Goal: Check status: Check status

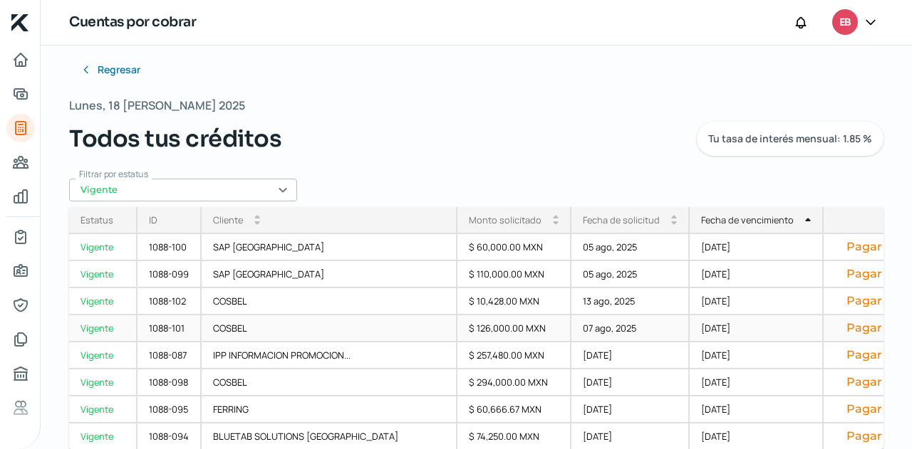
click at [690, 334] on div "[DATE]" at bounding box center [757, 329] width 134 height 27
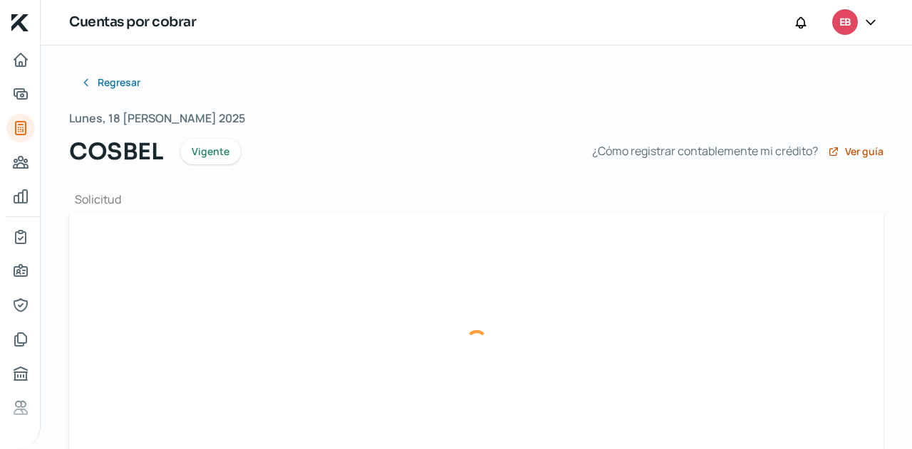
type input "F867- [PERSON_NAME].xml"
type input "F867- [PERSON_NAME].pdf"
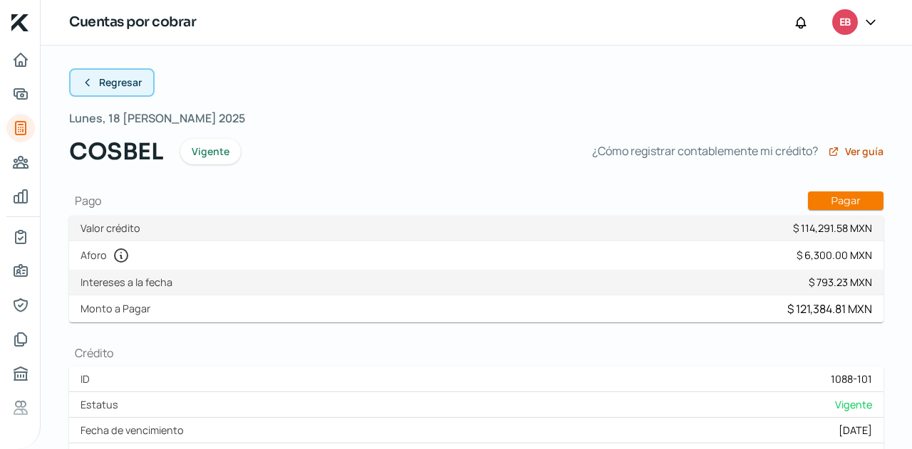
click at [82, 80] on icon at bounding box center [87, 82] width 11 height 11
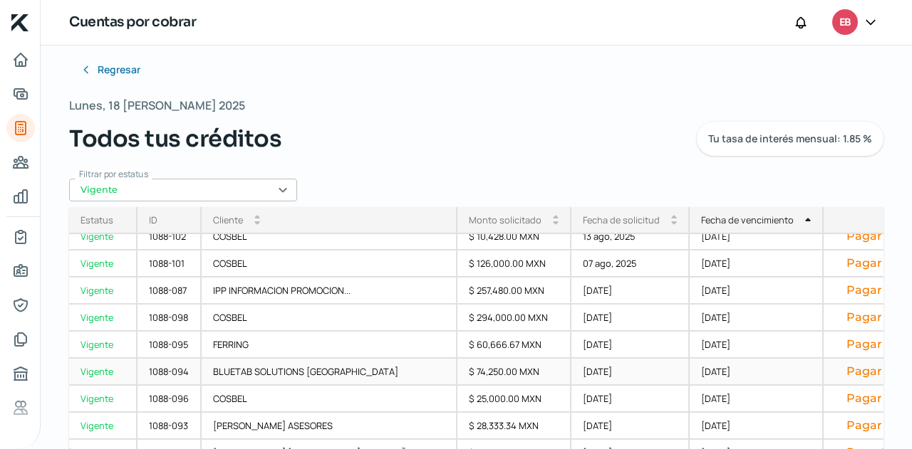
scroll to position [136, 0]
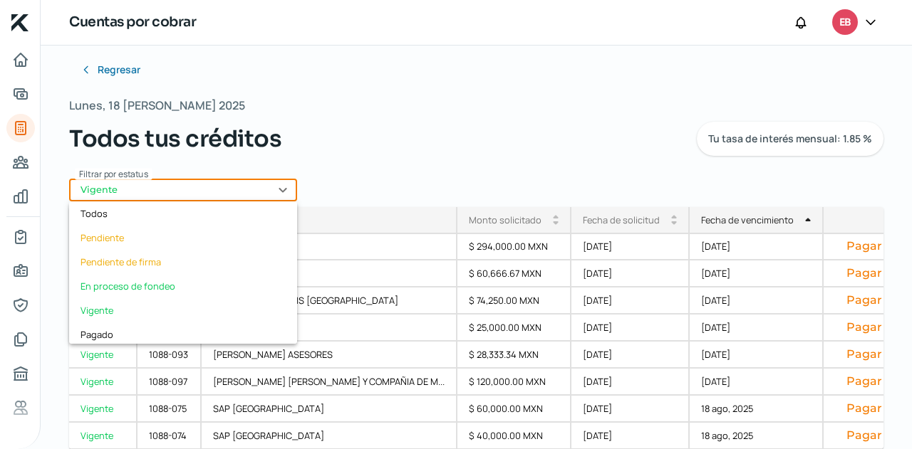
click at [196, 197] on input "Vigente" at bounding box center [183, 190] width 228 height 23
click at [130, 220] on div "Todos" at bounding box center [183, 214] width 228 height 24
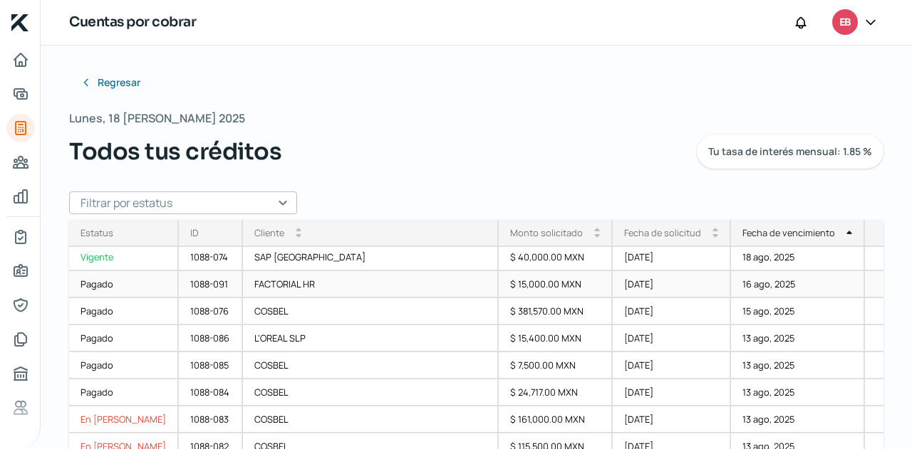
scroll to position [356, 0]
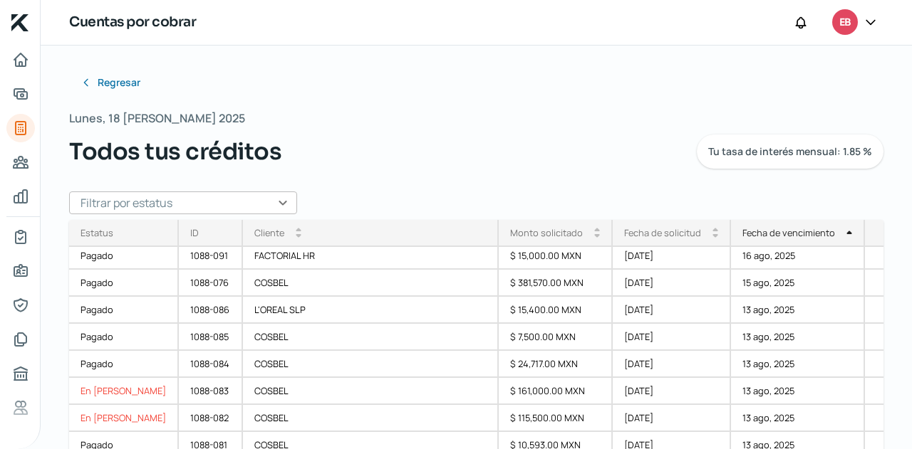
click at [292, 201] on input "text" at bounding box center [183, 203] width 228 height 23
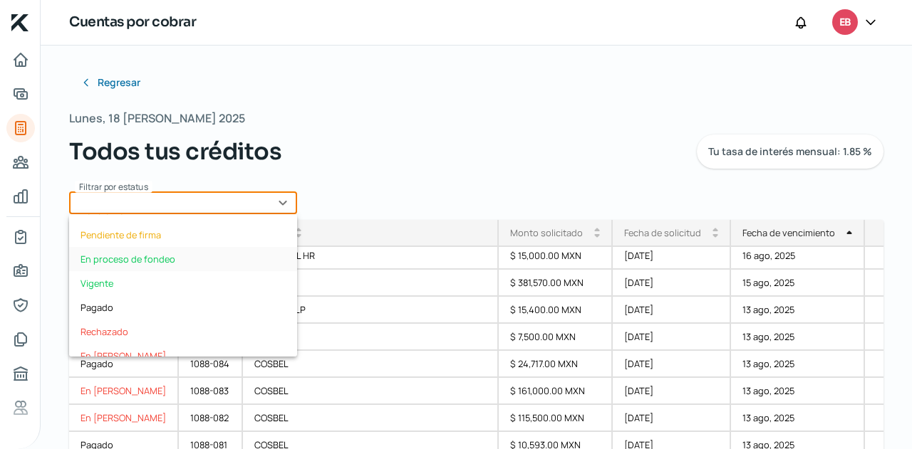
scroll to position [71, 0]
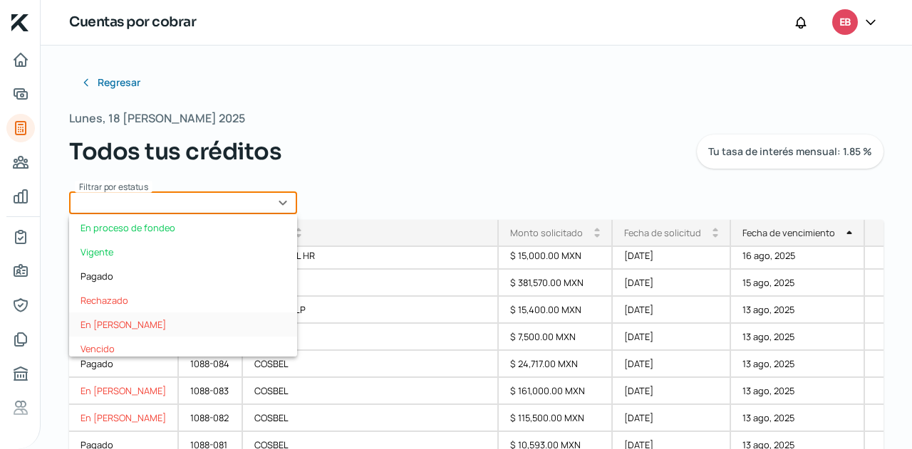
click at [113, 317] on div "En [PERSON_NAME]" at bounding box center [183, 325] width 228 height 24
type input "En [PERSON_NAME]"
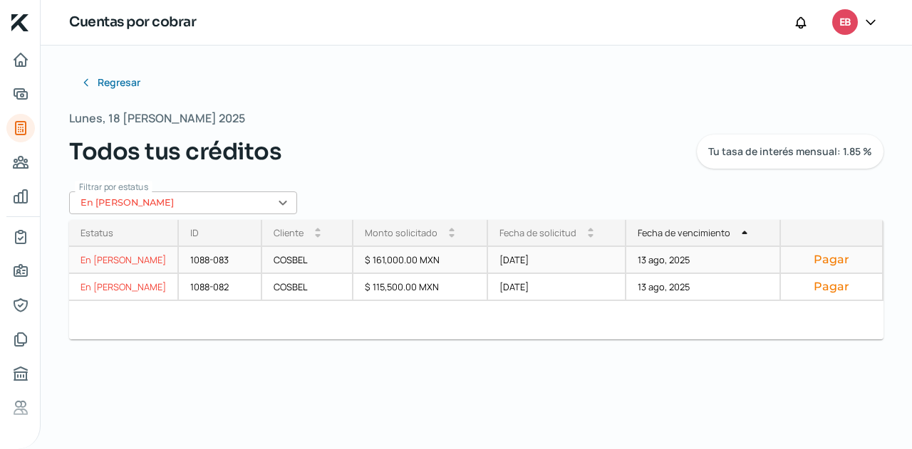
click at [673, 259] on div "13 ago, 2025" at bounding box center [703, 260] width 155 height 27
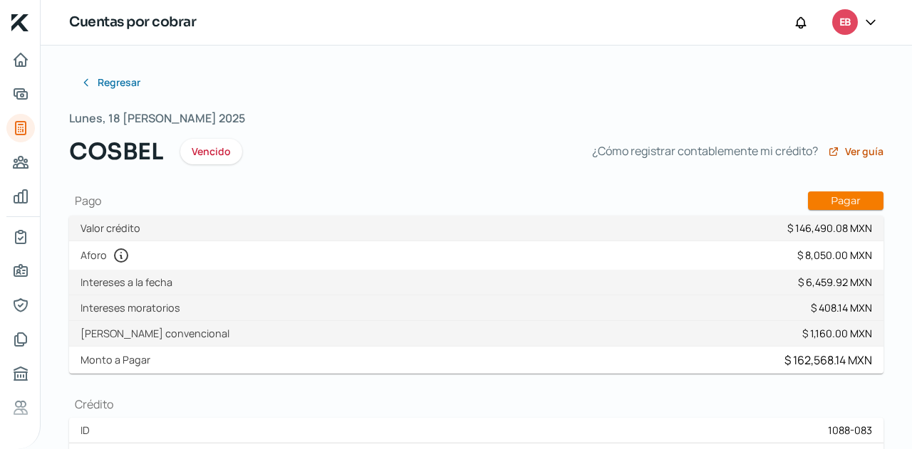
type input "F815- COSBEL.xml"
type input "F815- COSBEL.pdf"
click at [108, 85] on span "Regresar" at bounding box center [120, 83] width 43 height 10
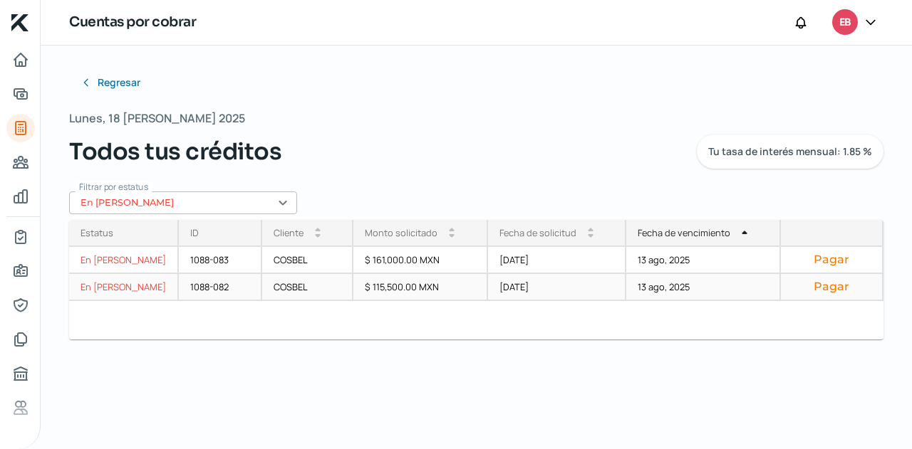
click at [626, 288] on div "13 ago, 2025" at bounding box center [703, 287] width 155 height 27
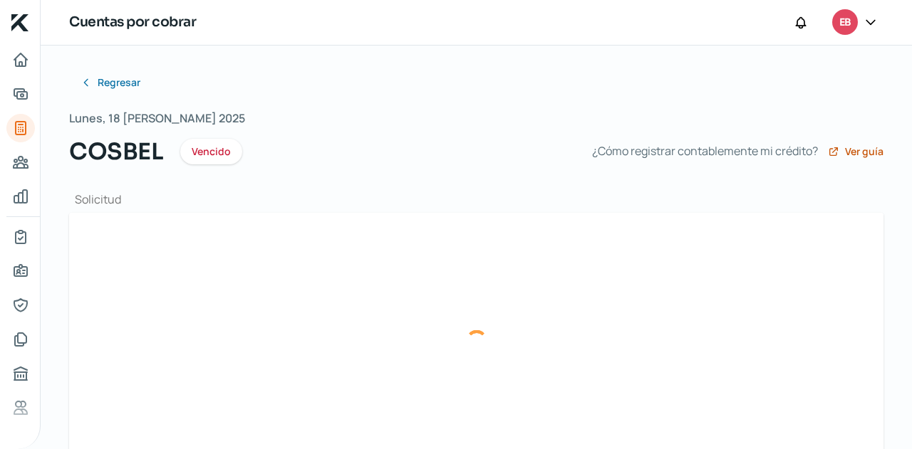
type input "F814- COSBEL.xml"
type input "F814- COSBEL.pdf"
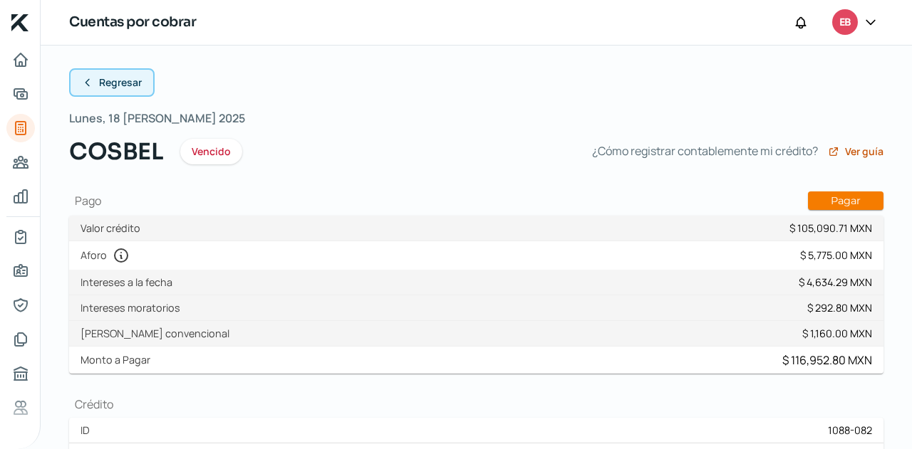
click at [130, 88] on span "Regresar" at bounding box center [120, 83] width 43 height 10
